Goal: Task Accomplishment & Management: Complete application form

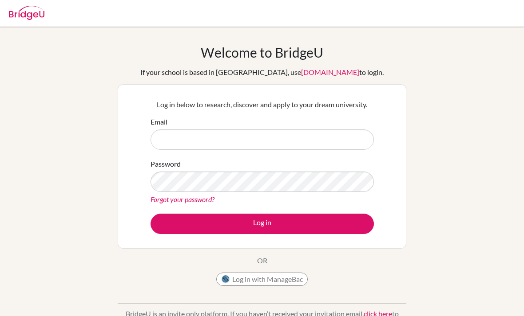
scroll to position [30, 0]
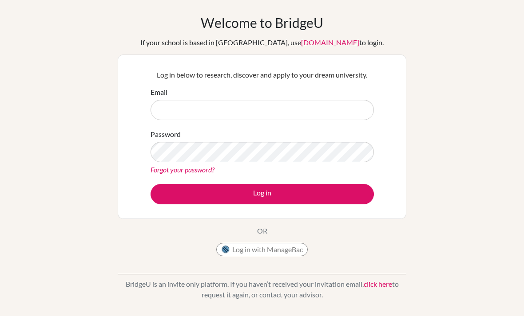
click at [382, 288] on link "click here" at bounding box center [377, 284] width 28 height 8
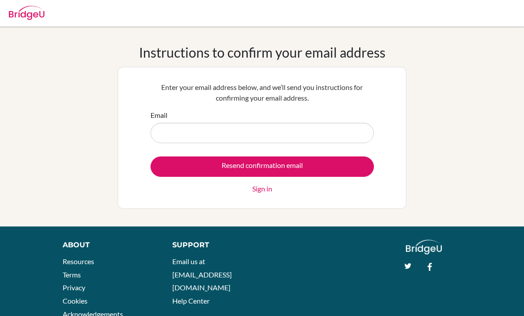
click at [519, 119] on div "Instructions to confirm your email address Enter your email address below, and …" at bounding box center [262, 126] width 524 height 165
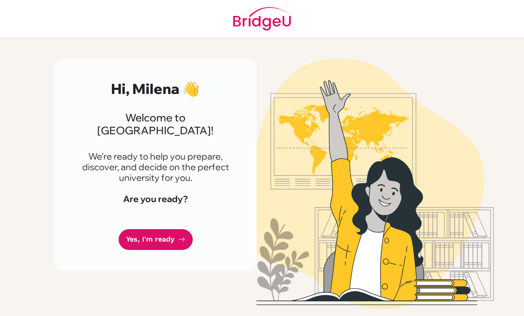
click at [157, 229] on link "Yes, I'm ready" at bounding box center [155, 239] width 74 height 21
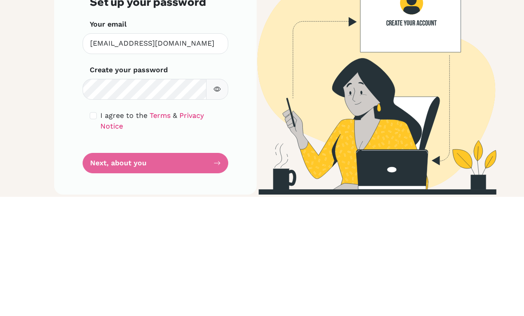
click at [96, 232] on input "checkbox" at bounding box center [93, 235] width 7 height 7
checkbox input "true"
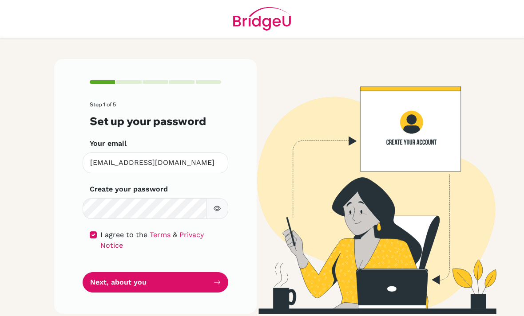
click at [110, 272] on button "Next, about you" at bounding box center [156, 282] width 146 height 21
